Goal: Transaction & Acquisition: Book appointment/travel/reservation

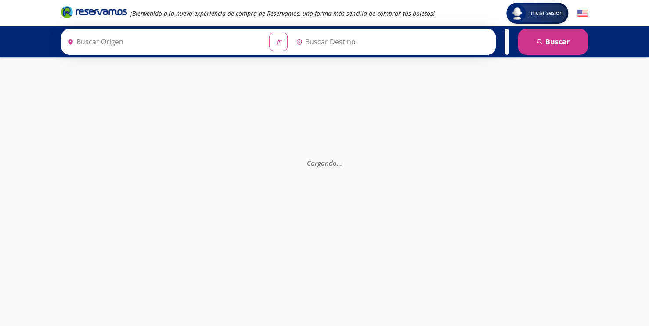
type input "[GEOGRAPHIC_DATA], [GEOGRAPHIC_DATA]"
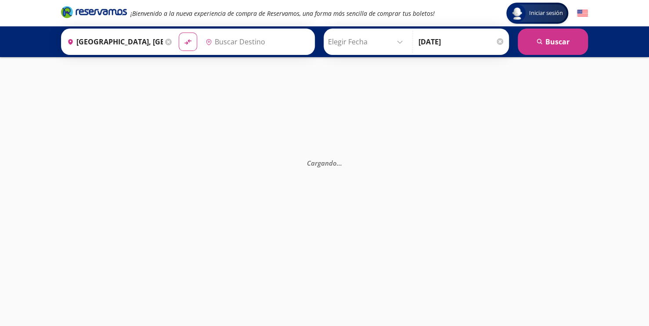
type input "[GEOGRAPHIC_DATA], [GEOGRAPHIC_DATA]"
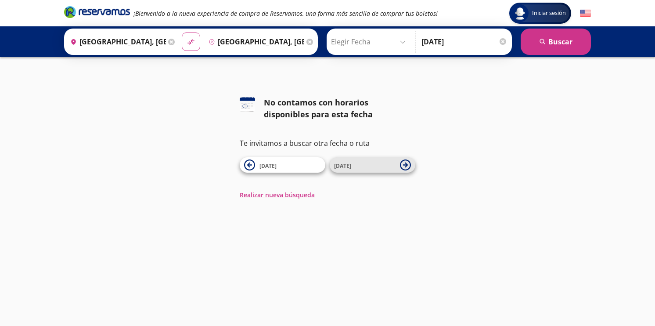
click at [374, 169] on span "[DATE]" at bounding box center [364, 165] width 61 height 11
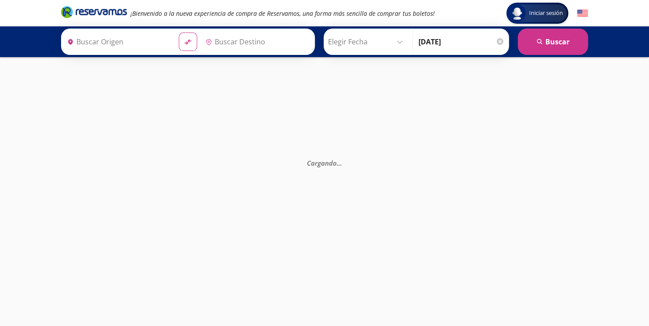
type input "[GEOGRAPHIC_DATA], [GEOGRAPHIC_DATA]"
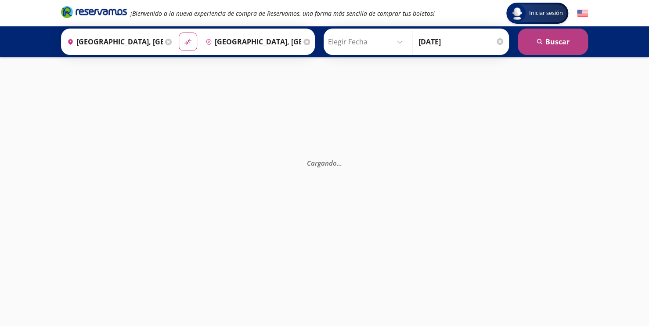
click at [553, 47] on button "search [GEOGRAPHIC_DATA]" at bounding box center [553, 42] width 70 height 26
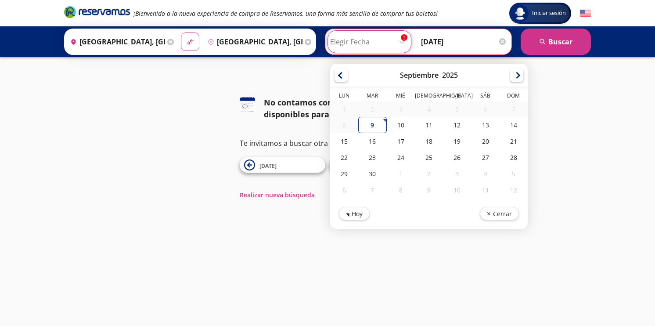
click at [393, 38] on input "Elegir Fecha" at bounding box center [369, 42] width 79 height 22
click at [351, 215] on button "Hoy" at bounding box center [354, 211] width 31 height 13
type input "[DATE]"
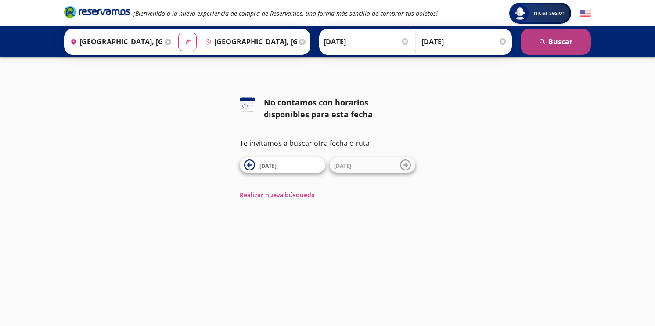
click at [542, 36] on button "search [GEOGRAPHIC_DATA]" at bounding box center [556, 42] width 70 height 26
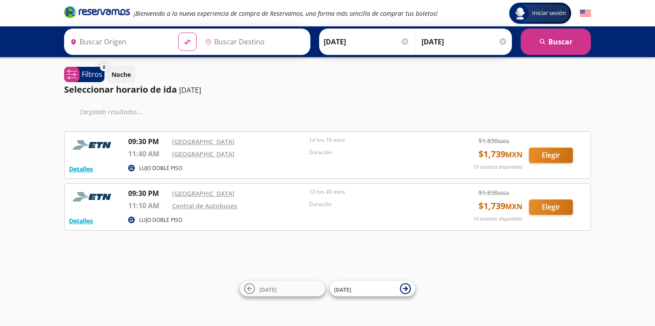
type input "[GEOGRAPHIC_DATA], [GEOGRAPHIC_DATA]"
